Goal: Communication & Community: Ask a question

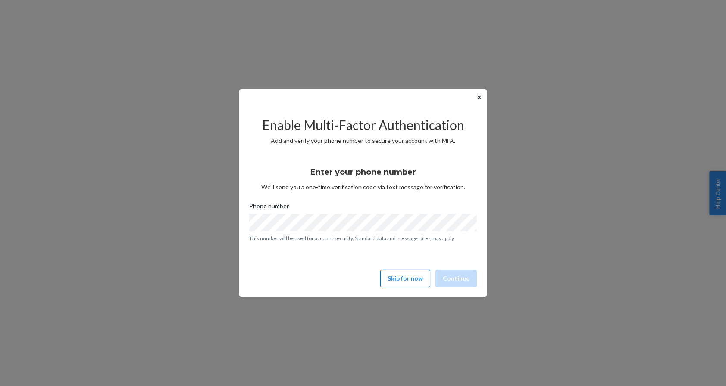
click at [411, 279] on button "Skip for now" at bounding box center [405, 278] width 50 height 17
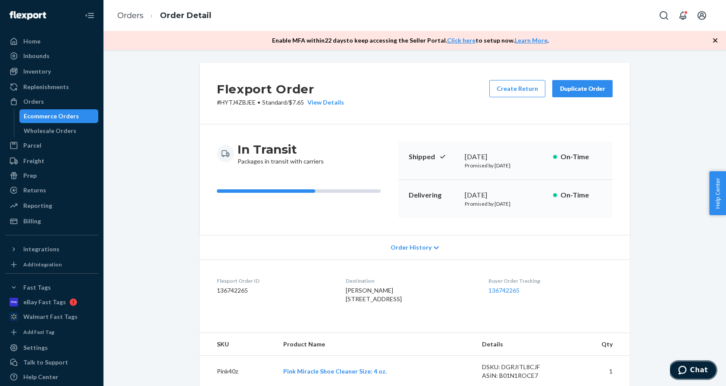
click at [692, 371] on span "Chat" at bounding box center [699, 371] width 18 height 8
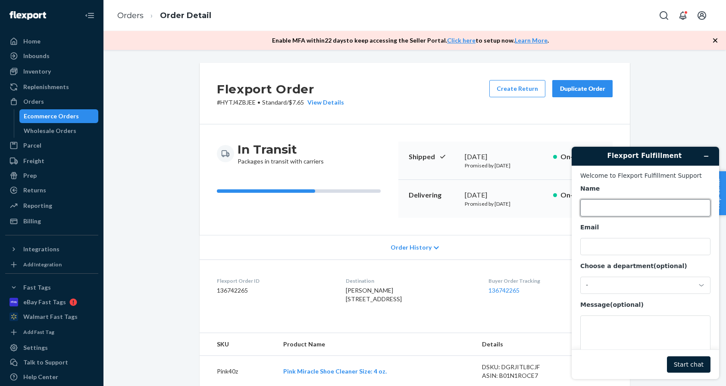
click at [620, 209] on input "Name" at bounding box center [645, 207] width 130 height 17
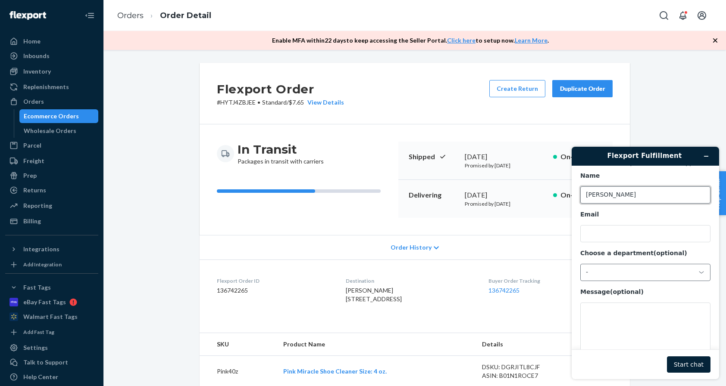
scroll to position [28, 0]
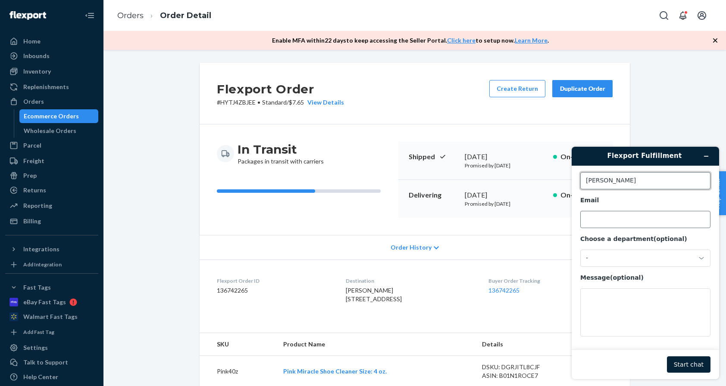
type input "[PERSON_NAME]"
click at [620, 223] on input "Email" at bounding box center [645, 219] width 130 height 17
click at [703, 19] on icon "Open account menu" at bounding box center [701, 15] width 10 height 10
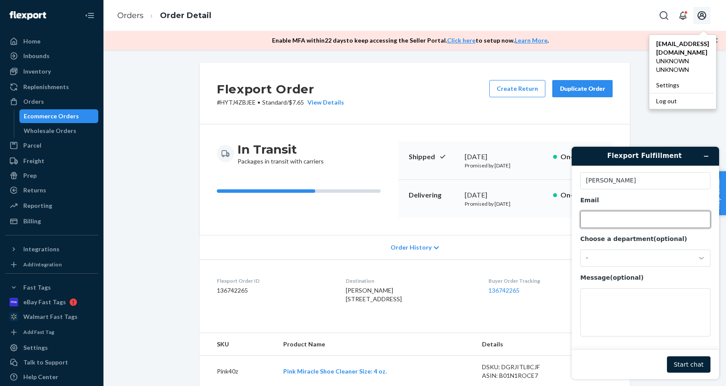
click at [627, 222] on input "Email" at bounding box center [645, 219] width 130 height 17
type input "[EMAIL_ADDRESS][DOMAIN_NAME]"
click at [663, 256] on div "-" at bounding box center [640, 259] width 109 height 8
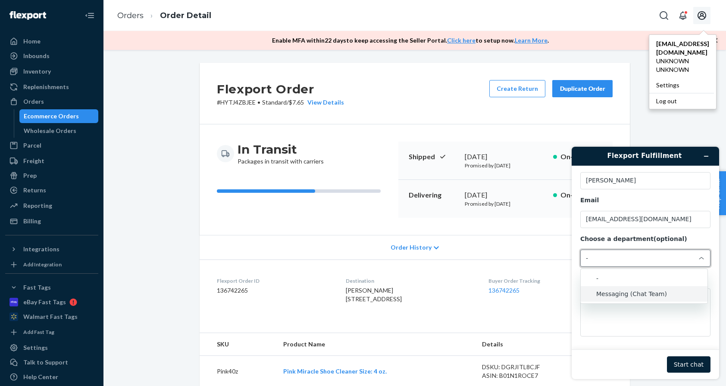
click at [654, 292] on li "Messaging (Chat Team)" at bounding box center [643, 295] width 127 height 16
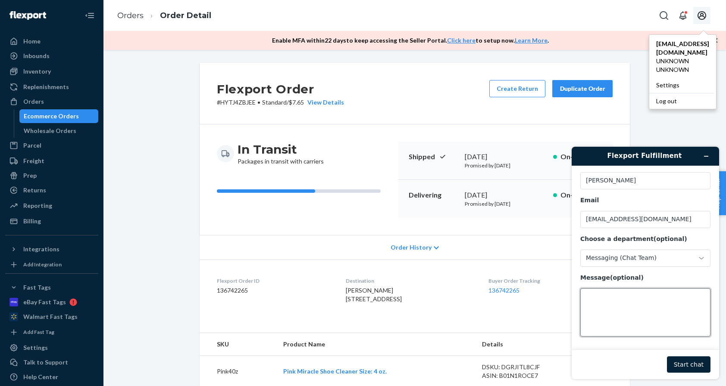
click at [652, 295] on textarea "Message (optional)" at bounding box center [645, 313] width 130 height 48
drag, startPoint x: 636, startPoint y: 321, endPoint x: 574, endPoint y: 288, distance: 69.6
click at [574, 288] on form "Welcome to Flexport Fulfillment Support Name [PERSON_NAME] Email [EMAIL_ADDRESS…" at bounding box center [644, 273] width 147 height 214
type textarea "Hi I am trying to get a package delivery issue sorted but when doing so its try…"
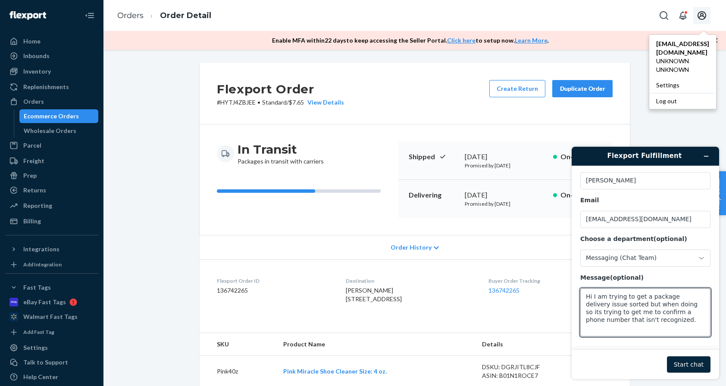
click at [689, 361] on button "Start chat" at bounding box center [689, 365] width 44 height 16
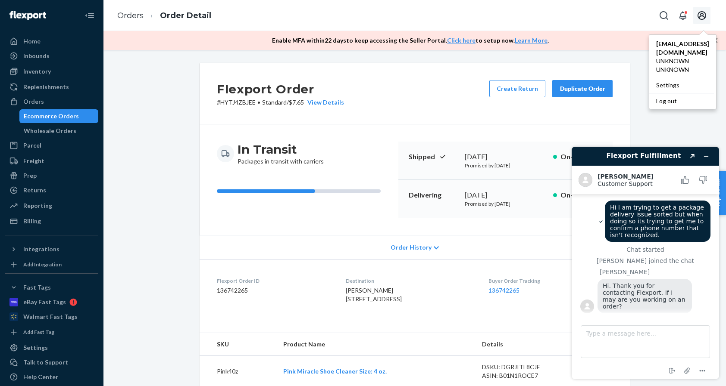
click at [233, 103] on p "# HYTJ4ZBJEE • Standard / $7.65 View Details" at bounding box center [280, 102] width 127 height 9
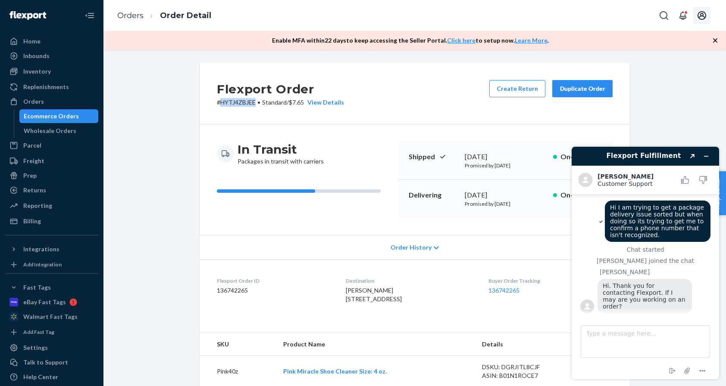
click at [233, 103] on p "# HYTJ4ZBJEE • Standard / $7.65 View Details" at bounding box center [280, 102] width 127 height 9
copy p "HYTJ4ZBJEE"
click at [652, 333] on textarea "Type a message here..." at bounding box center [644, 342] width 129 height 33
paste textarea "HYTJ4ZBJEE"
type textarea "HYTJ4ZBJEE"
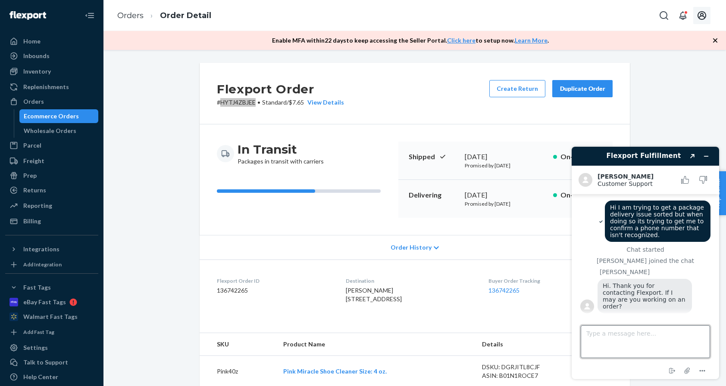
scroll to position [15, 0]
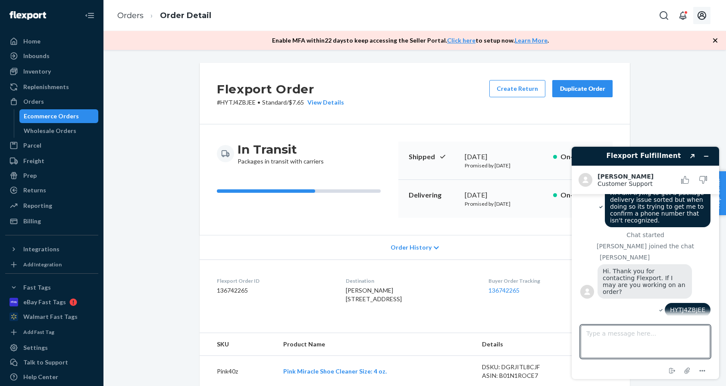
click at [277, 285] on div "Flexport Order ID 136742265" at bounding box center [274, 292] width 115 height 30
drag, startPoint x: 249, startPoint y: 291, endPoint x: 216, endPoint y: 289, distance: 33.3
click at [217, 289] on dd "136742265" at bounding box center [274, 291] width 115 height 9
copy dd "136742265"
click at [642, 343] on textarea "Type a message here..." at bounding box center [644, 342] width 129 height 33
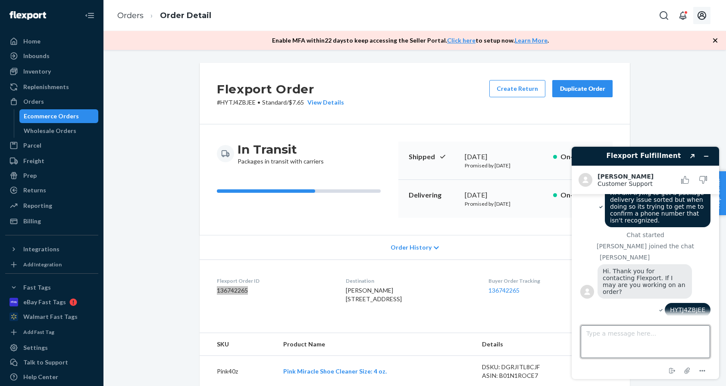
paste textarea "136742265"
type textarea "136742265"
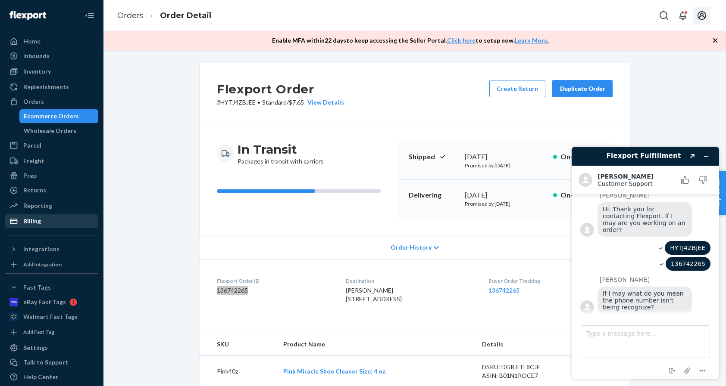
scroll to position [97, 0]
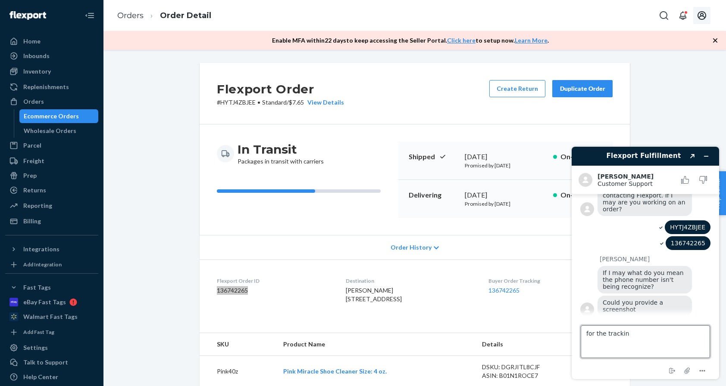
type textarea "for the tracking"
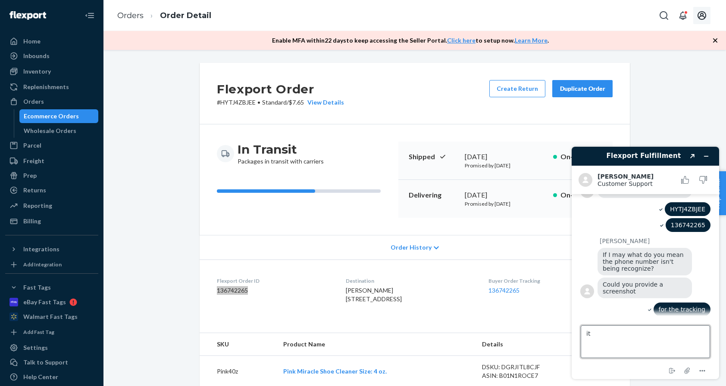
type textarea "i"
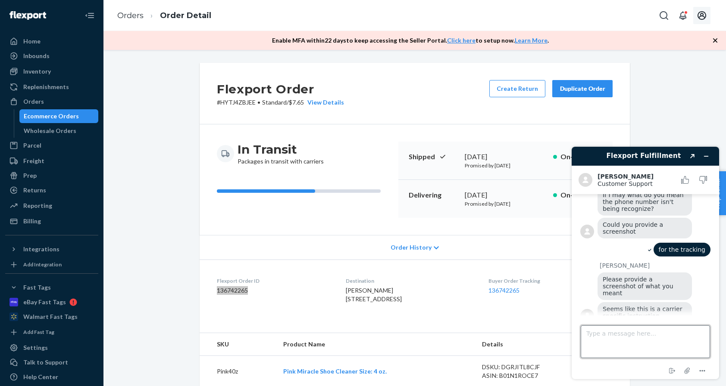
paste textarea "[URL][DOMAIN_NAME]"
type textarea "[URL][DOMAIN_NAME]"
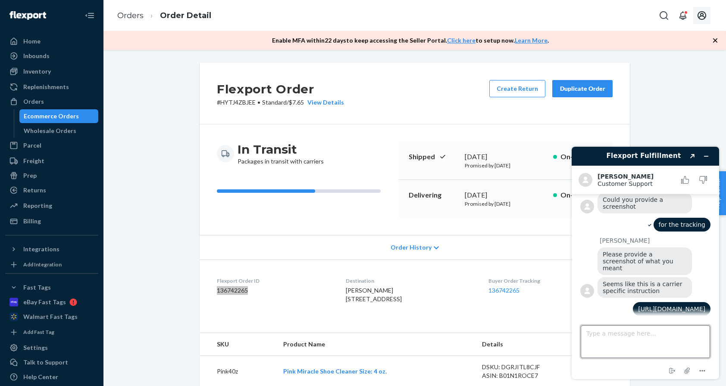
scroll to position [200, 0]
click at [645, 344] on textarea "Type a message here..." at bounding box center [644, 342] width 129 height 33
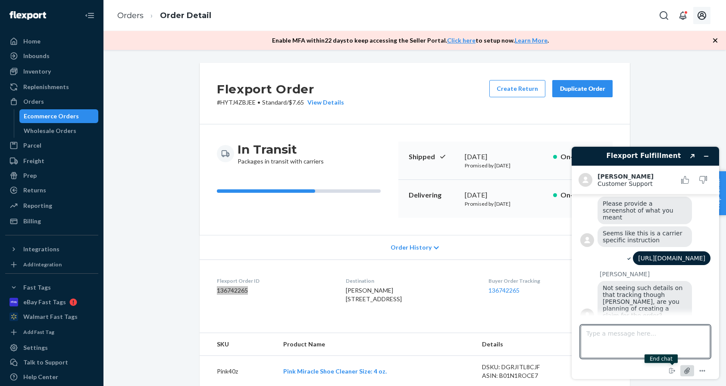
click at [685, 371] on icon "Attach file" at bounding box center [687, 371] width 16 height 16
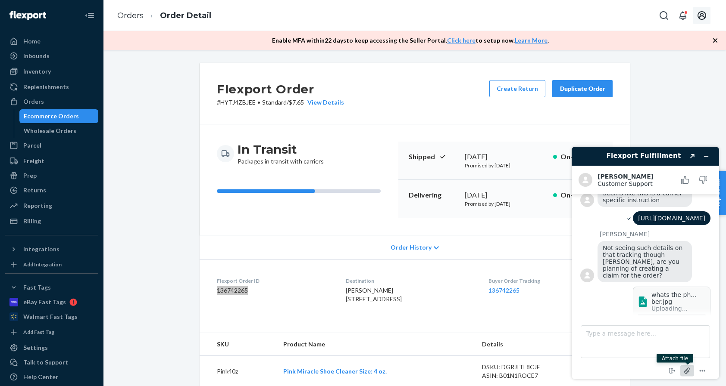
scroll to position [291, 0]
click at [623, 346] on textarea "Type a message here..." at bounding box center [644, 342] width 129 height 33
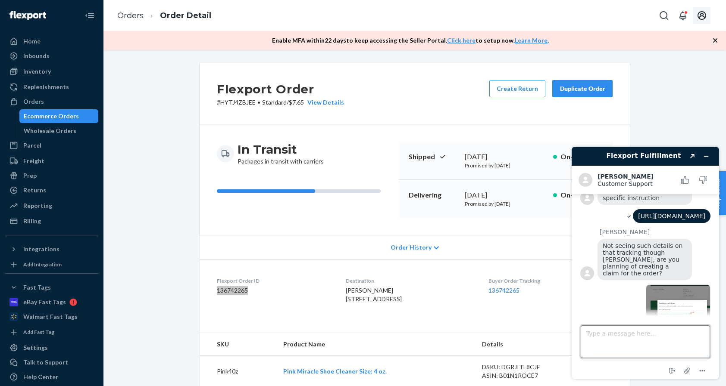
scroll to position [304, 0]
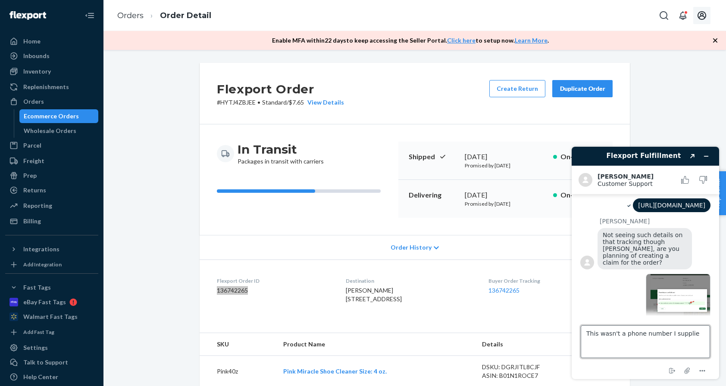
type textarea "This wasn't a phone number I supplied"
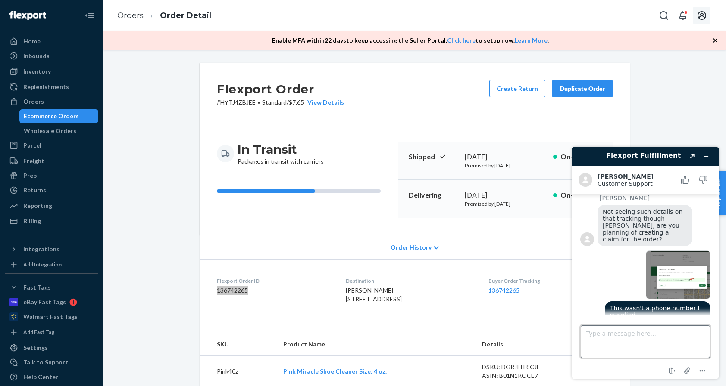
scroll to position [327, 0]
type textarea "We want the delivery to be attempted again"
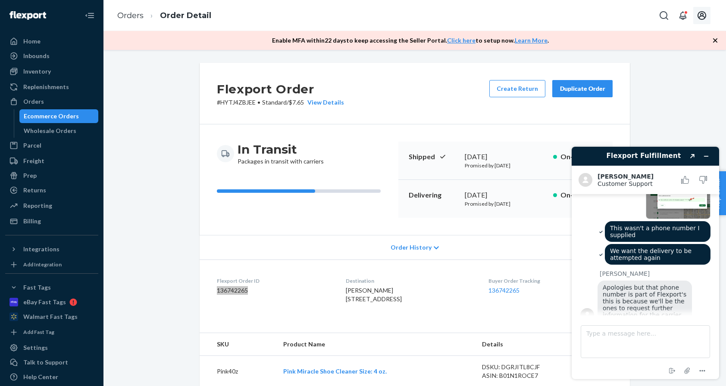
scroll to position [410, 0]
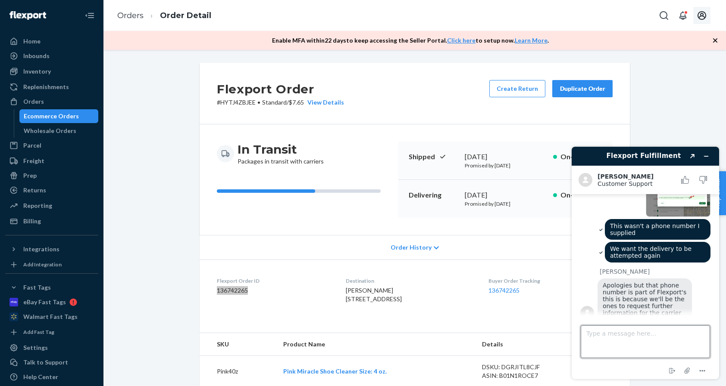
click at [642, 346] on textarea "Type a message here..." at bounding box center [644, 342] width 129 height 33
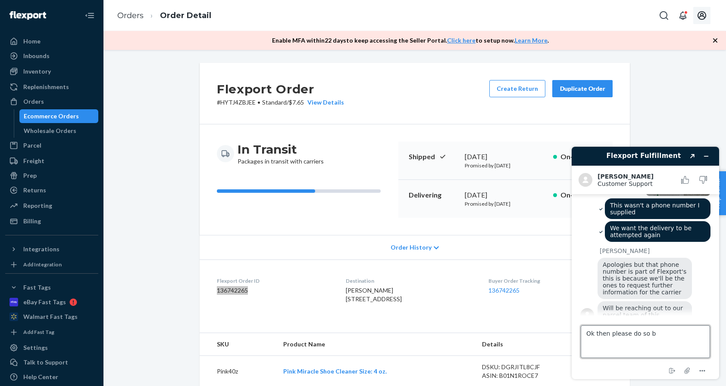
type textarea "Ok then please do so"
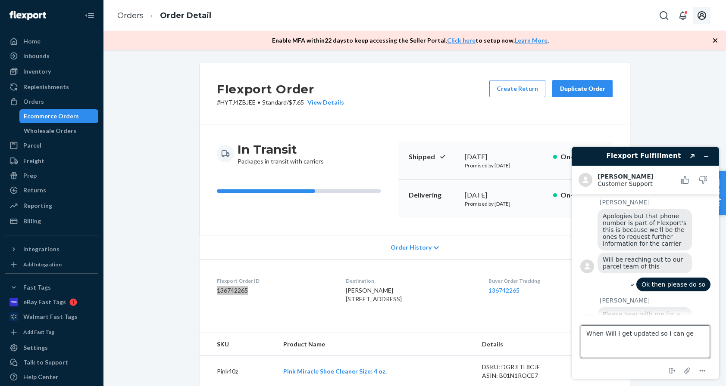
scroll to position [479, 0]
type textarea "When Will I get updated so I can relay to my customer"
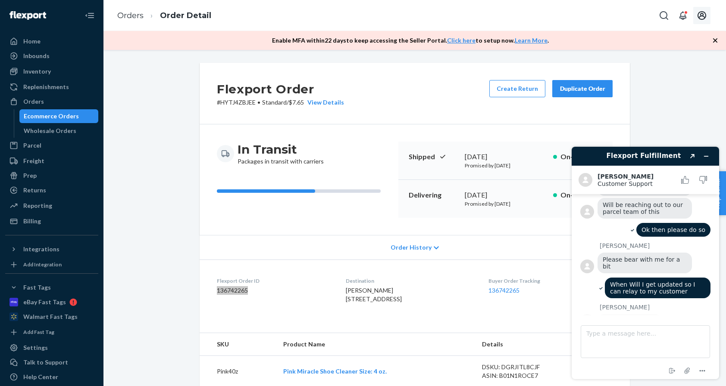
scroll to position [536, 0]
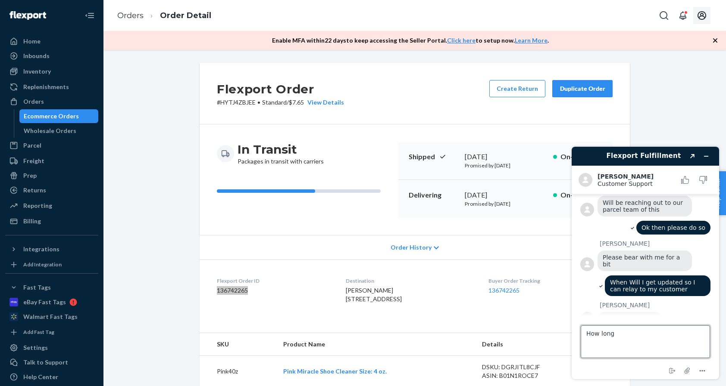
type textarea "How long?"
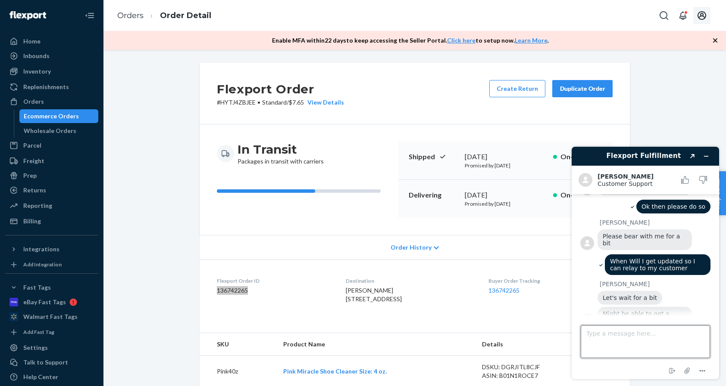
scroll to position [575, 0]
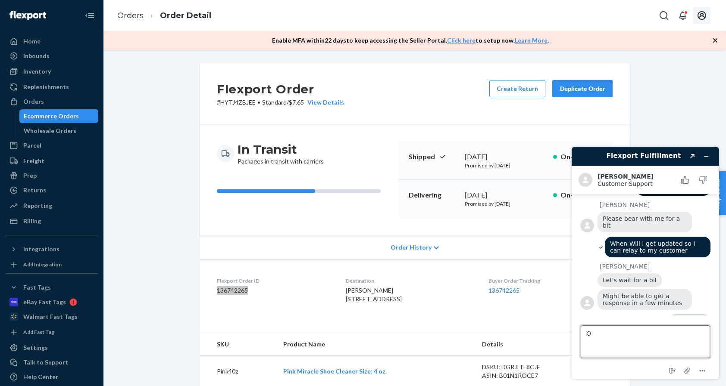
type textarea "Ok"
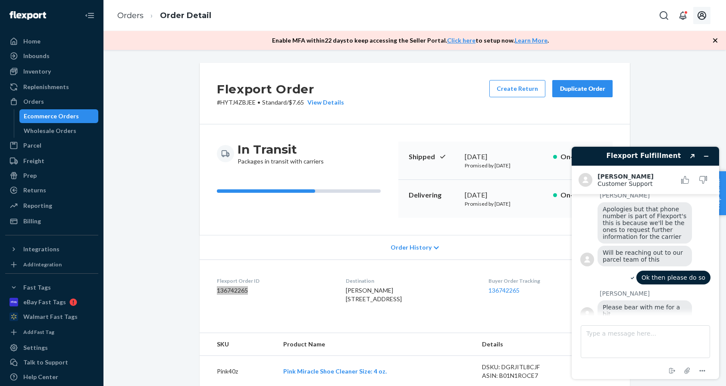
scroll to position [479, 0]
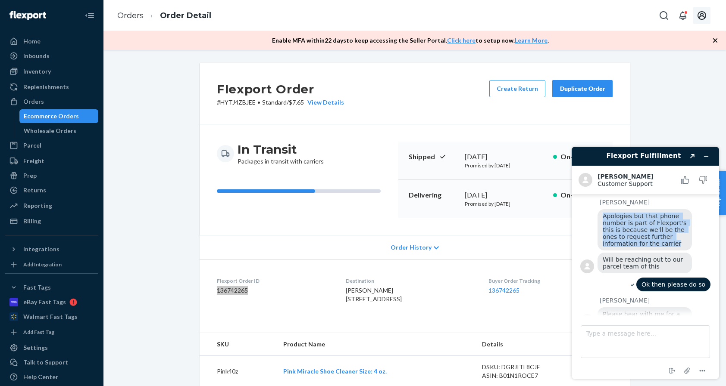
drag, startPoint x: 602, startPoint y: 207, endPoint x: 681, endPoint y: 243, distance: 87.0
click at [681, 243] on div "[PERSON_NAME] Apologies but that phone number is part of Flexport's this is bec…" at bounding box center [645, 237] width 130 height 77
copy span "Apologies but that phone number is part of Flexport's this is because we'll be …"
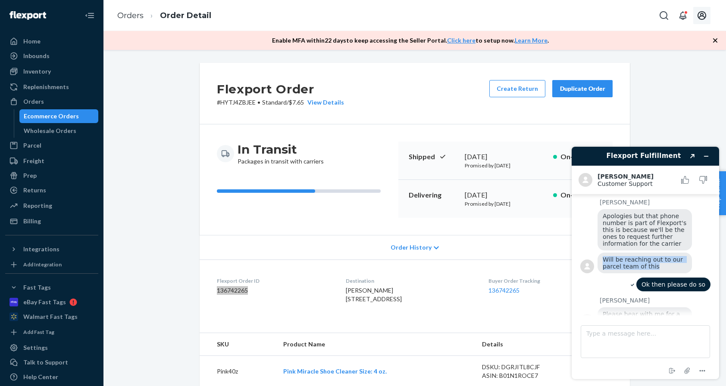
drag, startPoint x: 655, startPoint y: 256, endPoint x: 604, endPoint y: 249, distance: 51.4
click at [601, 253] on div "Will be reaching out to our parcel team of this" at bounding box center [644, 263] width 94 height 21
copy span "Will be reaching out to our parcel team of this"
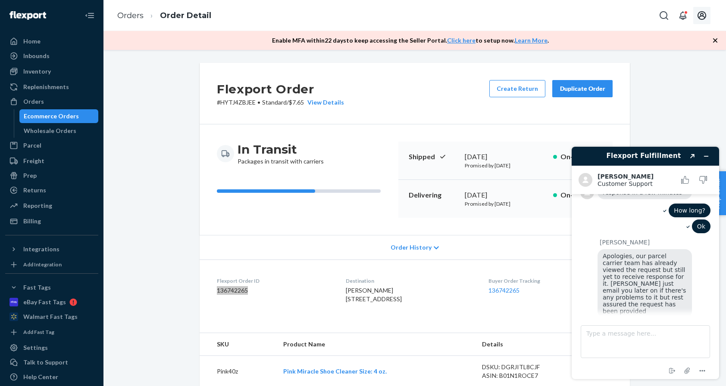
scroll to position [692, 0]
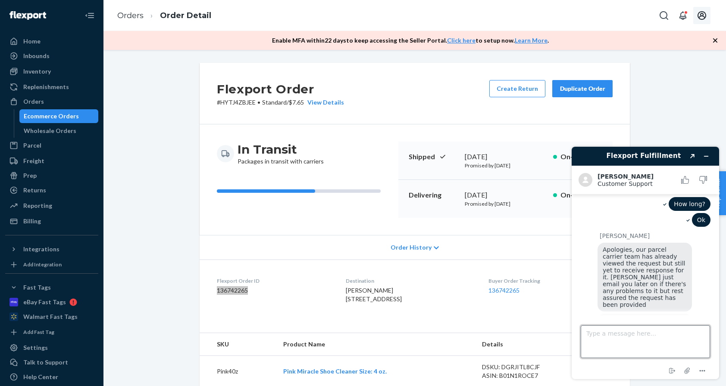
click at [638, 352] on textarea "Type a message here..." at bounding box center [644, 342] width 129 height 33
click at [684, 332] on textarea "Am I expected to receive and email [DATE]" at bounding box center [644, 342] width 129 height 33
click at [701, 335] on textarea "Am I expected to receive and email [DATE]" at bounding box center [644, 342] width 129 height 33
type textarea "Am I expected to receive and email [DATE]?"
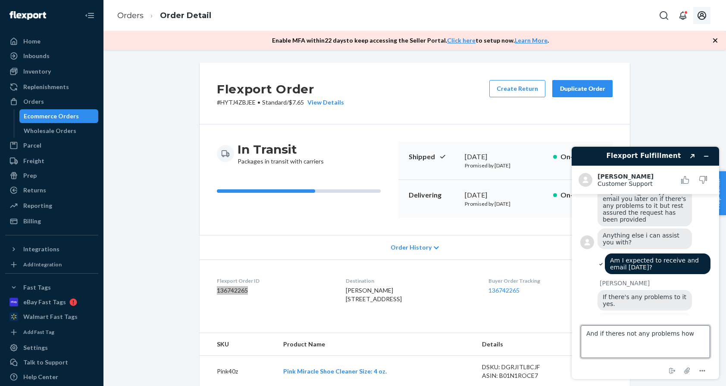
scroll to position [777, 0]
type textarea "And if theres not any problems how will I know that this is going back out for …"
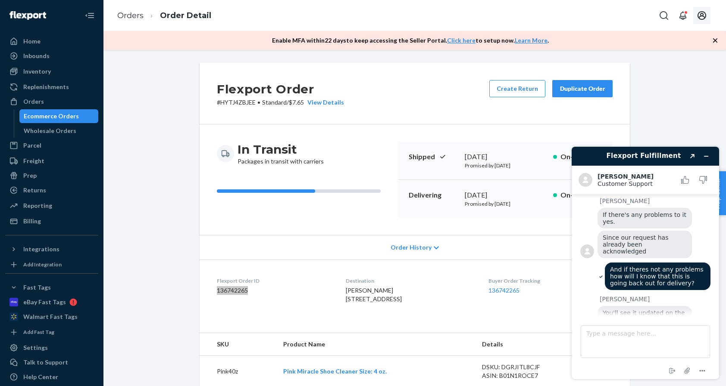
scroll to position [860, 0]
type textarea "yes definitely email me at"
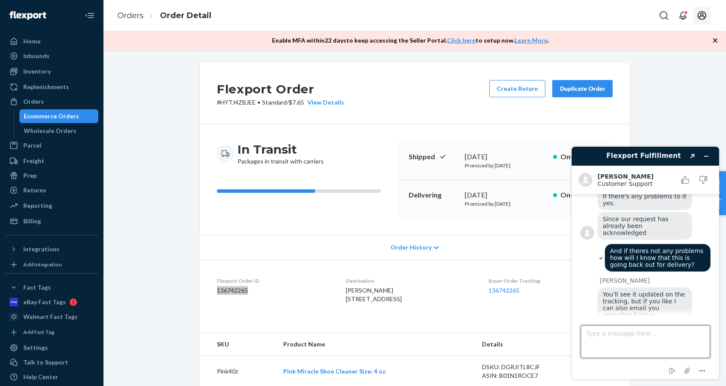
scroll to position [878, 0]
type textarea "[EMAIL_ADDRESS][DOMAIN_NAME]"
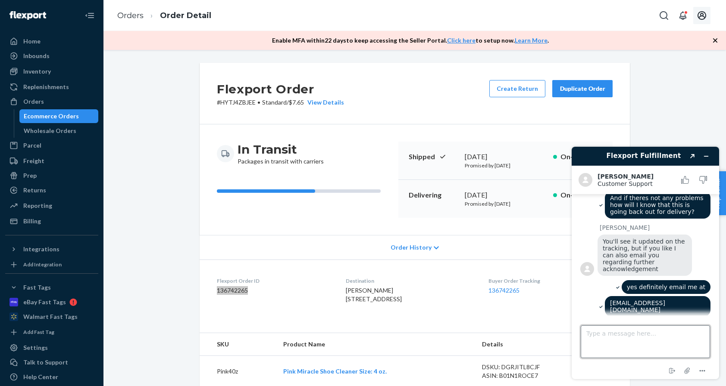
scroll to position [931, 0]
type textarea "That is all thank you"
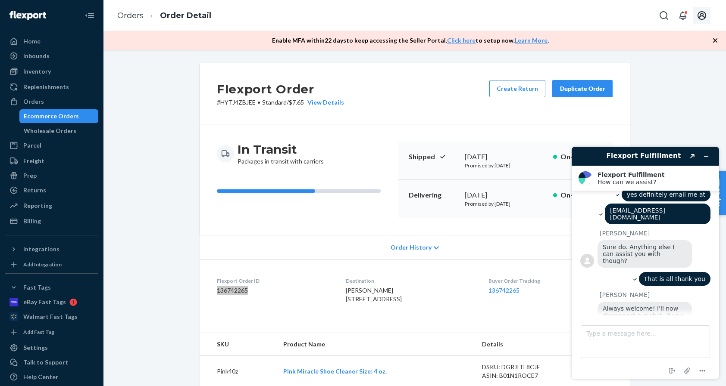
scroll to position [1061, 0]
